Goal: Find specific page/section: Find specific page/section

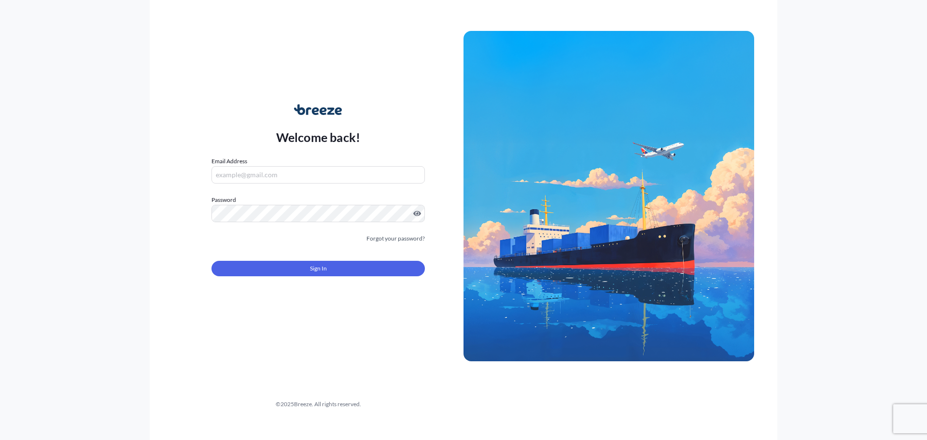
type input "[PERSON_NAME][EMAIL_ADDRESS][DOMAIN_NAME]"
click at [284, 273] on button "Sign In" at bounding box center [317, 268] width 213 height 15
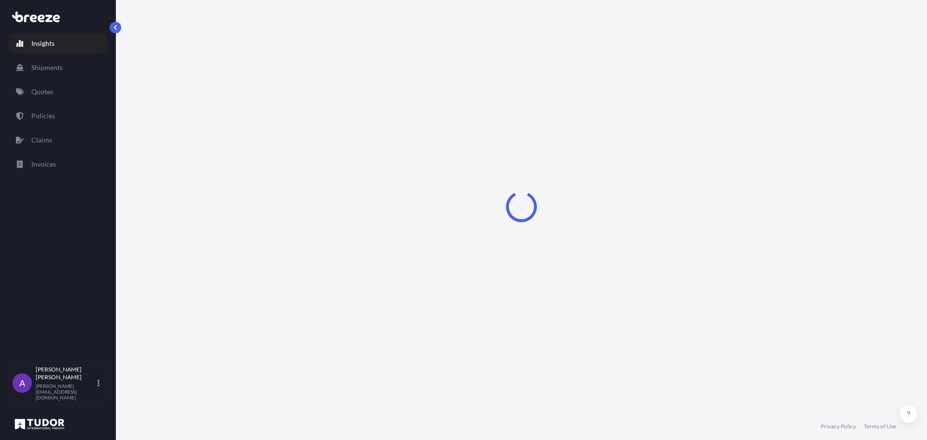
select select "2025"
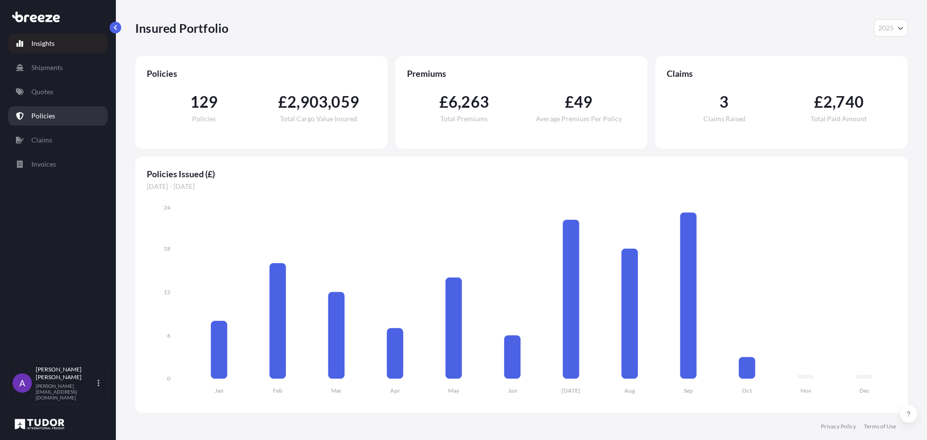
click at [42, 117] on p "Policies" at bounding box center [43, 116] width 24 height 10
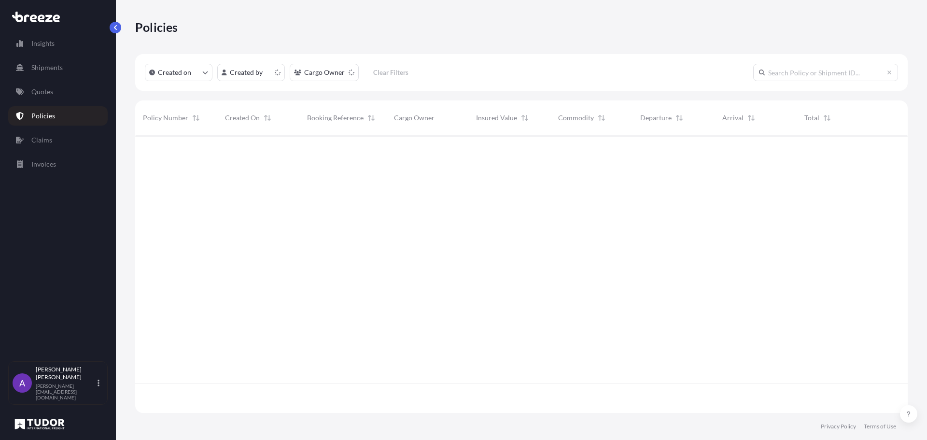
scroll to position [276, 765]
